Goal: Navigation & Orientation: Go to known website

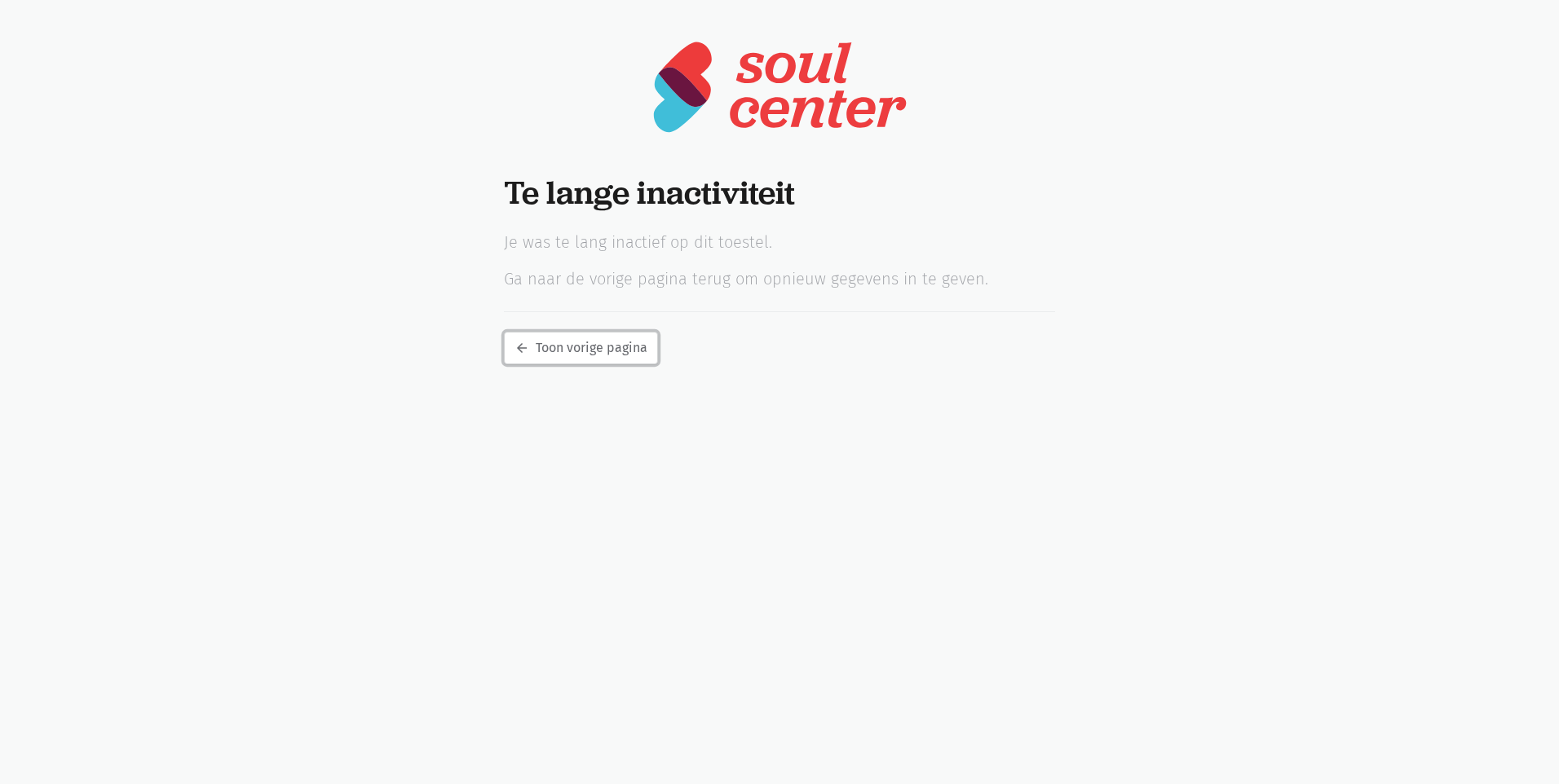
click at [583, 349] on link "arrow_back Toon vorige pagina" at bounding box center [581, 348] width 154 height 33
click at [671, 281] on p "Ga naar de vorige pagina terug om opnieuw gegevens in te geven." at bounding box center [780, 280] width 552 height 25
